Goal: Task Accomplishment & Management: Manage account settings

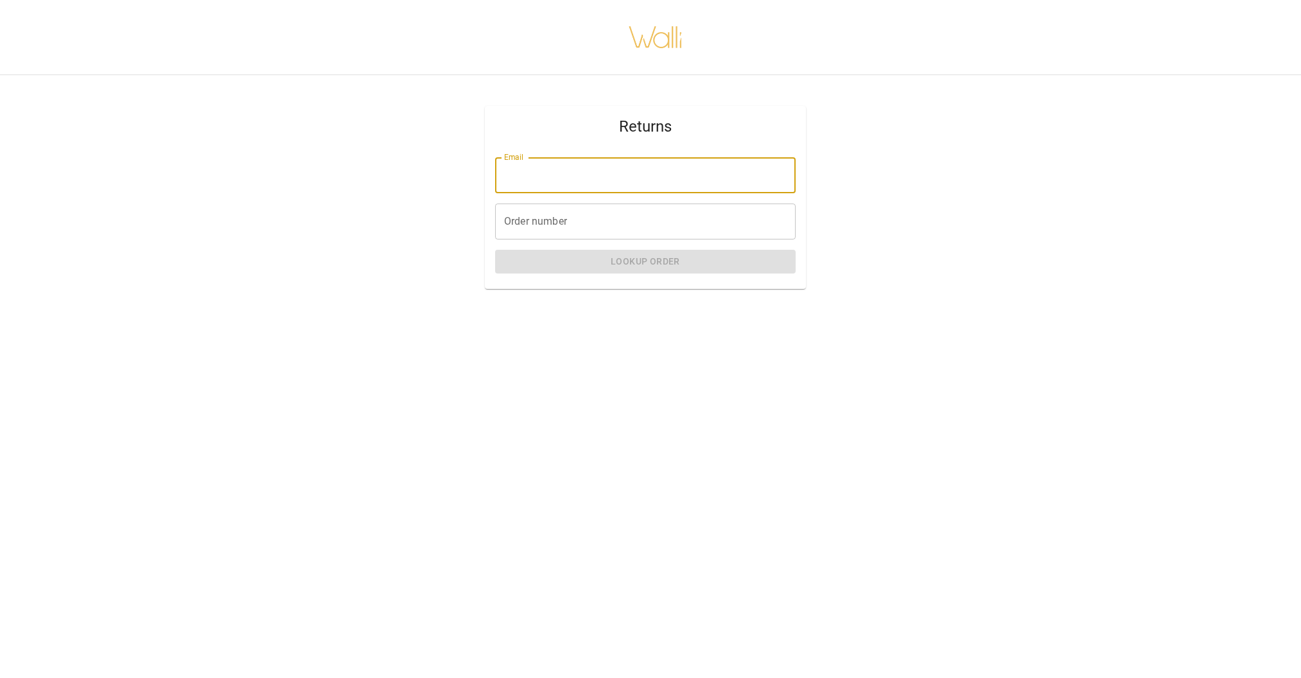
click at [585, 177] on input "Email" at bounding box center [645, 175] width 300 height 36
type input "**********"
click at [644, 229] on input "Order number" at bounding box center [645, 221] width 300 height 36
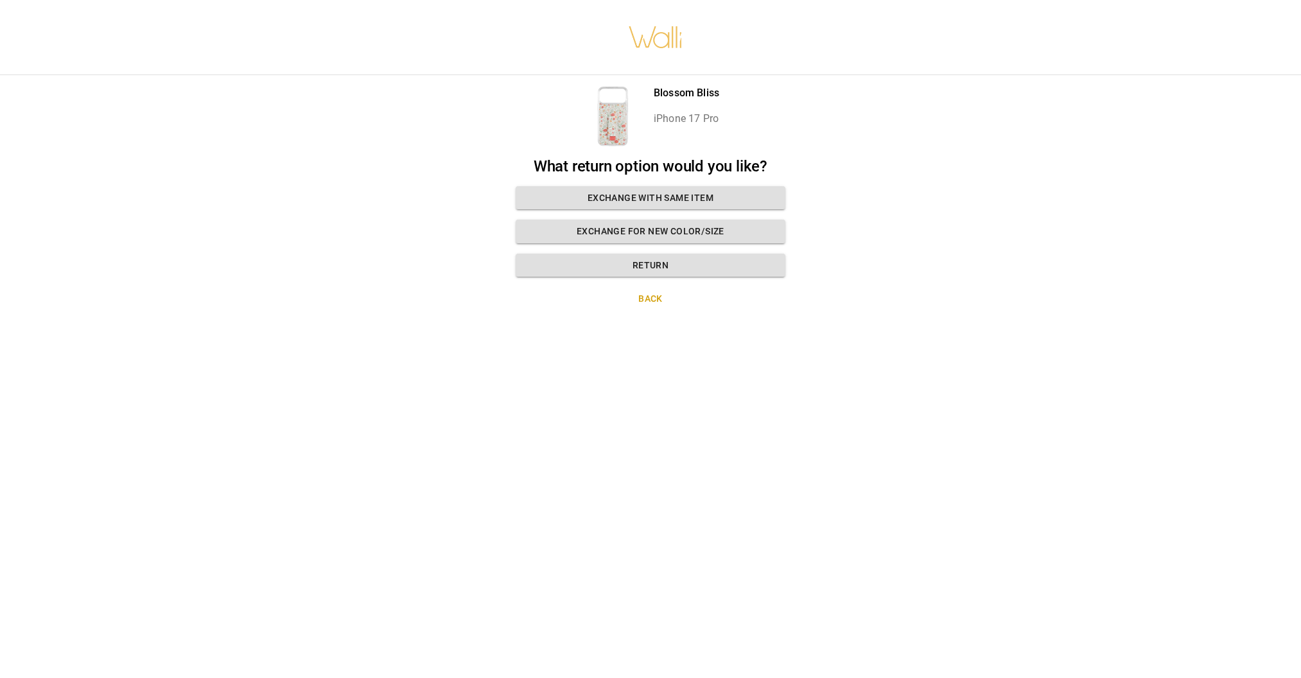
click at [222, 262] on div "Blossom Bliss iPhone 17 Pro What return option would you like? Exchange with sa…" at bounding box center [650, 339] width 1301 height 678
click at [653, 269] on button "Return" at bounding box center [650, 266] width 270 height 24
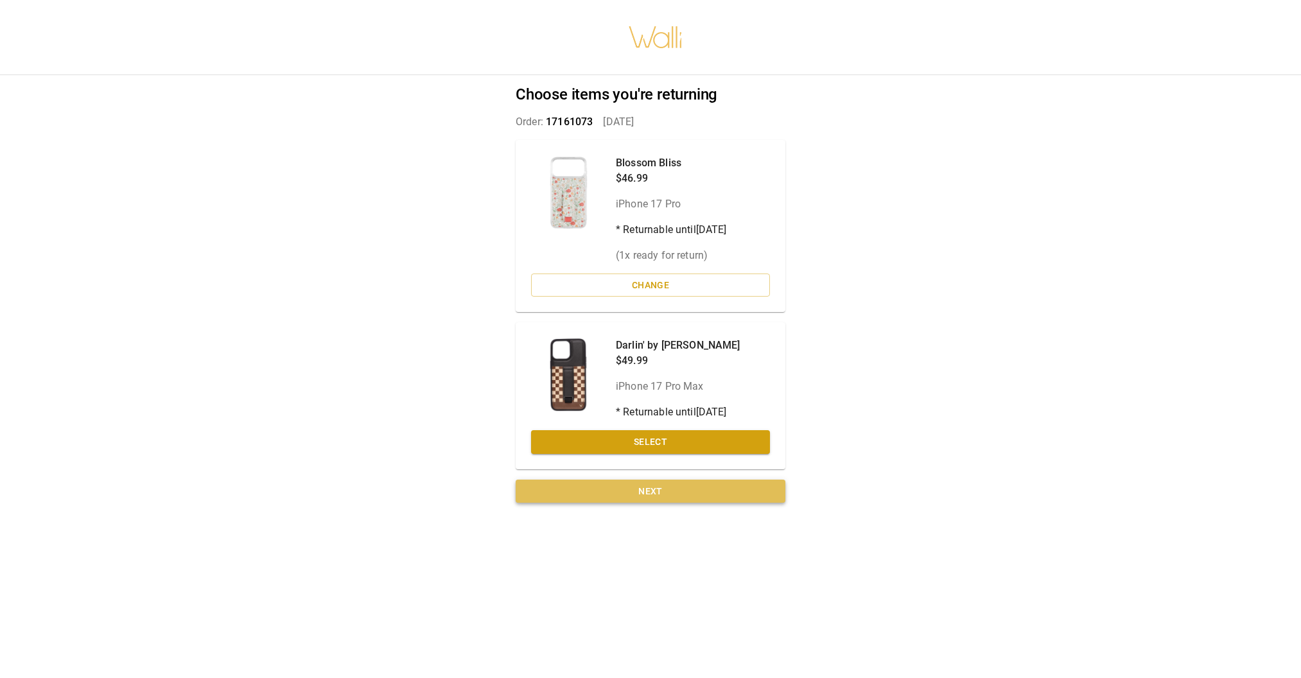
click at [711, 492] on button "Next" at bounding box center [650, 492] width 270 height 24
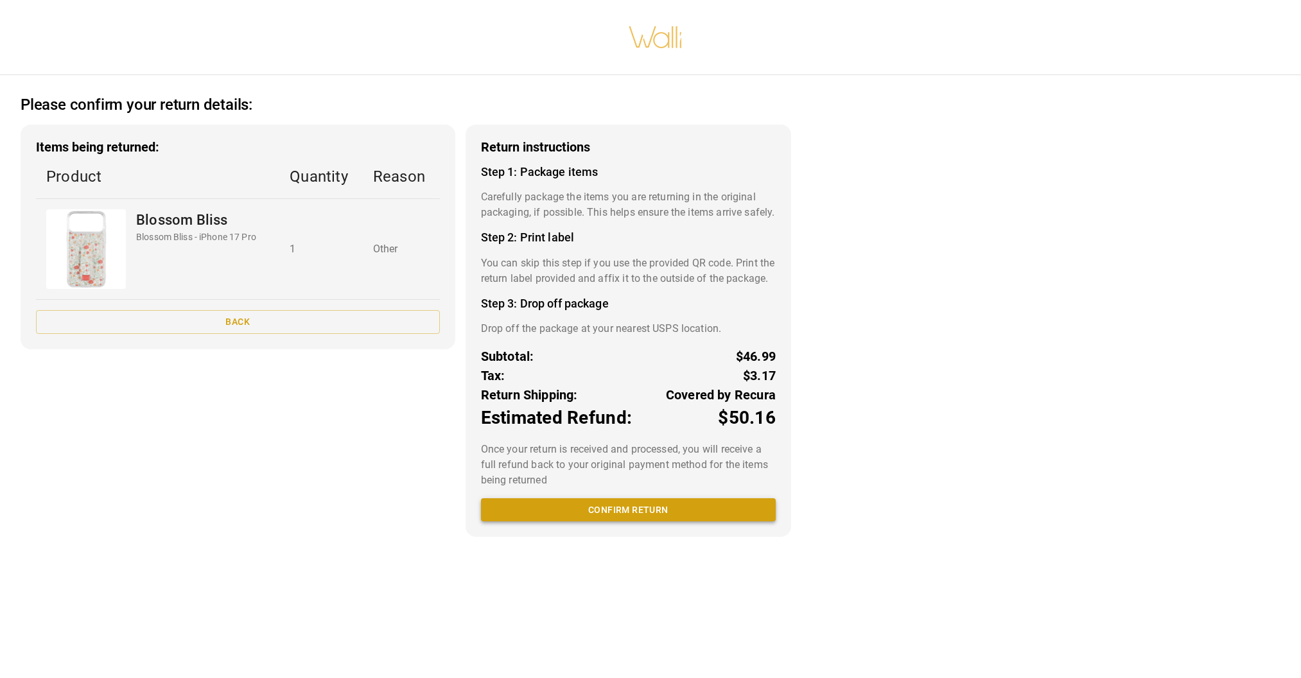
click at [662, 522] on button "Confirm return" at bounding box center [628, 510] width 295 height 24
